Goal: Task Accomplishment & Management: Manage account settings

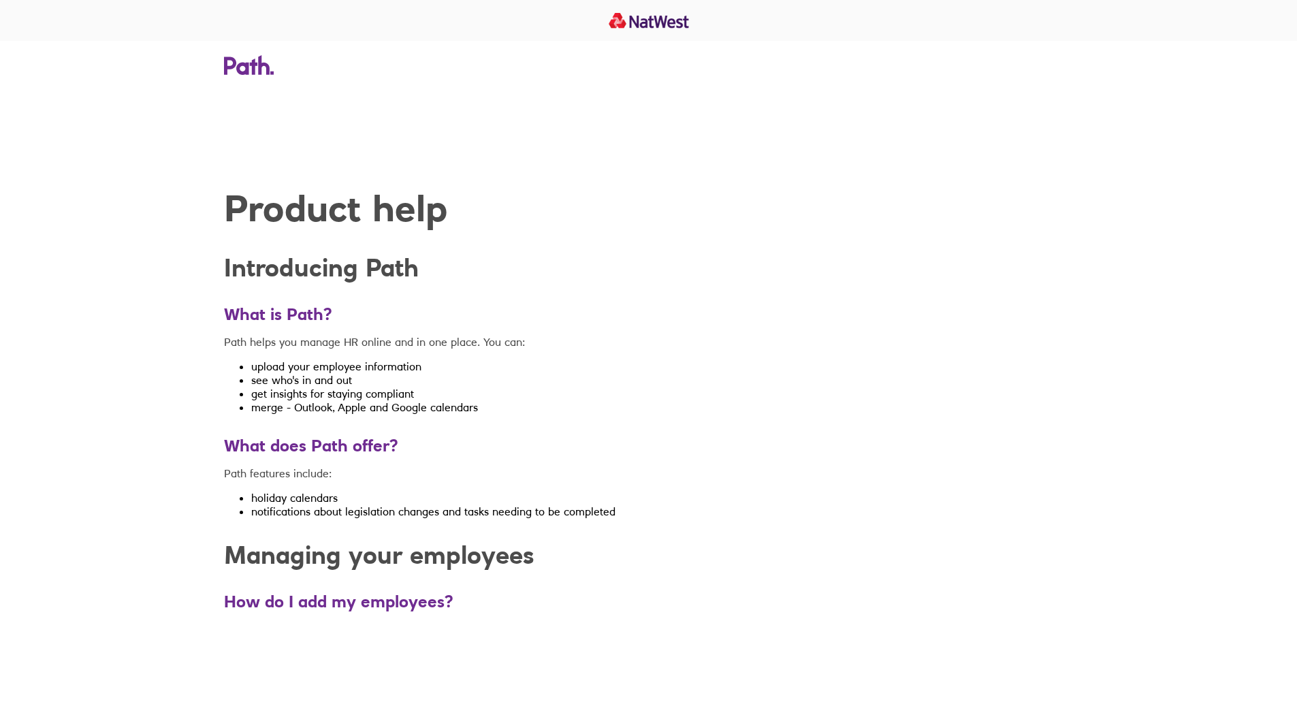
click at [269, 68] on icon at bounding box center [264, 65] width 12 height 20
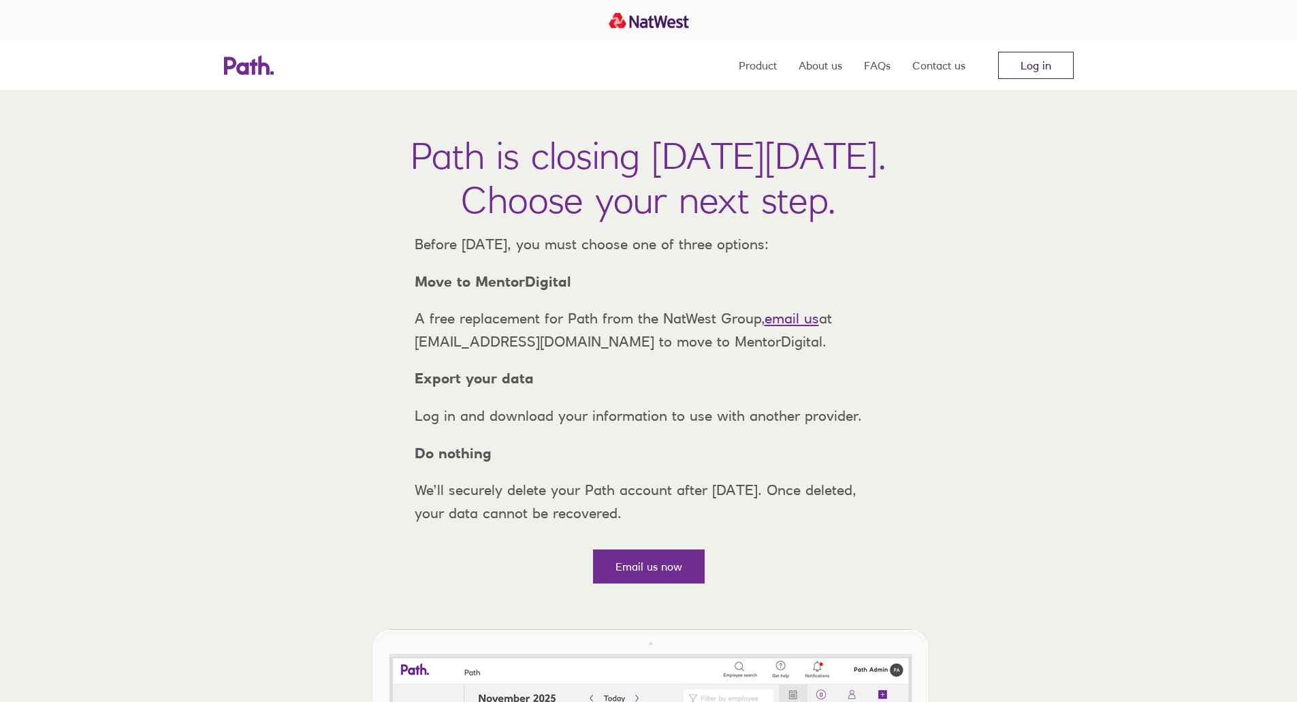
click at [1031, 65] on link "Log in" at bounding box center [1036, 65] width 76 height 27
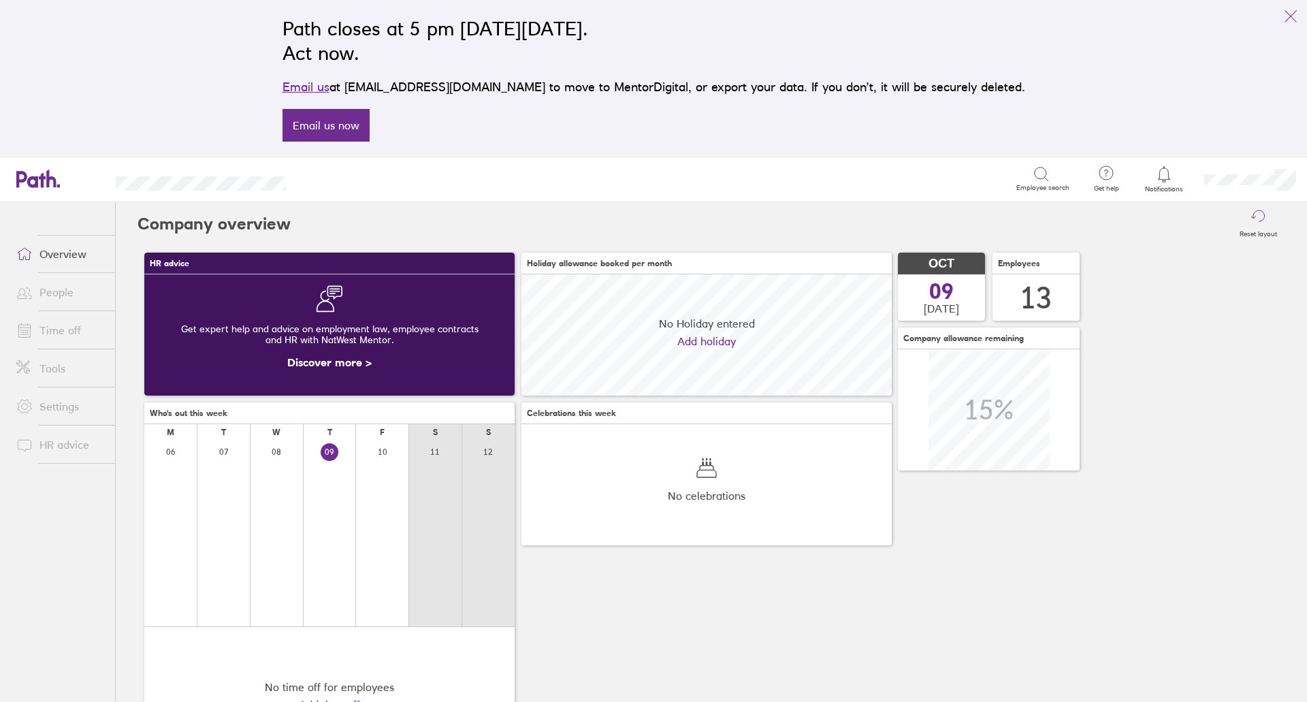
scroll to position [121, 370]
click at [74, 340] on link "Time off" at bounding box center [60, 330] width 110 height 27
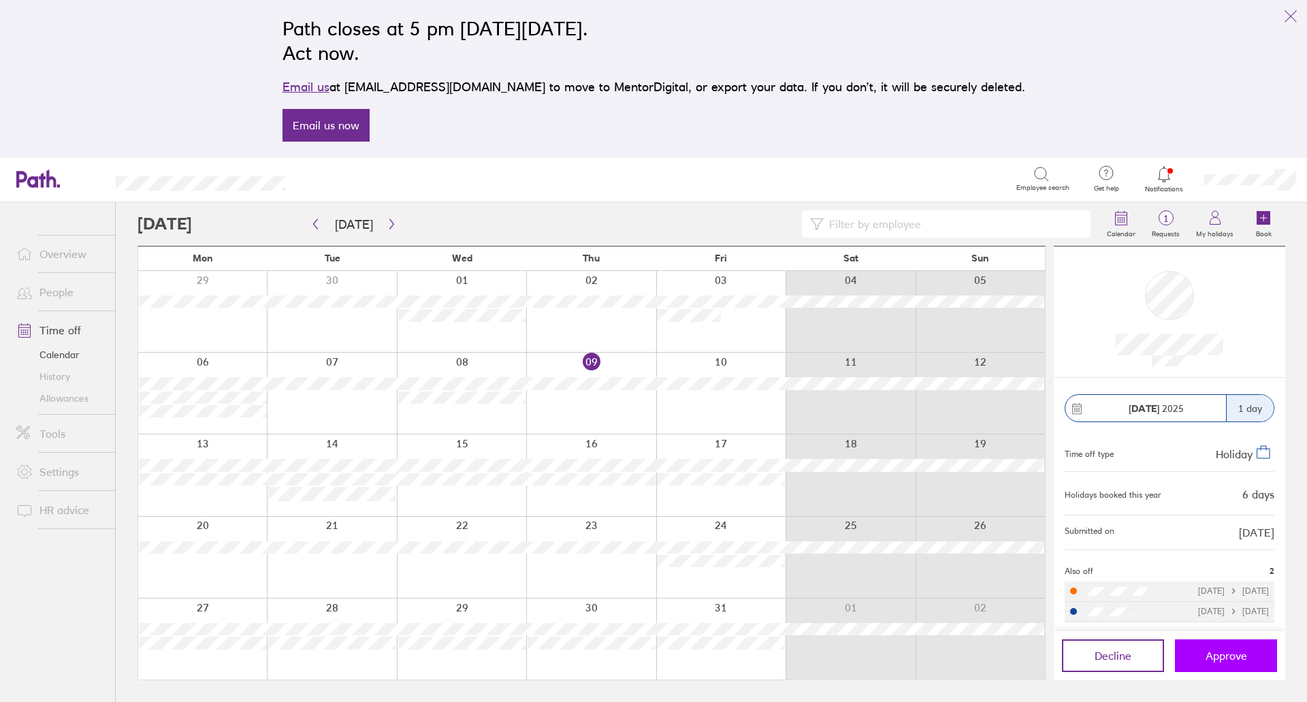
click at [1221, 656] on span "Approve" at bounding box center [1227, 656] width 42 height 12
